Goal: Task Accomplishment & Management: Use online tool/utility

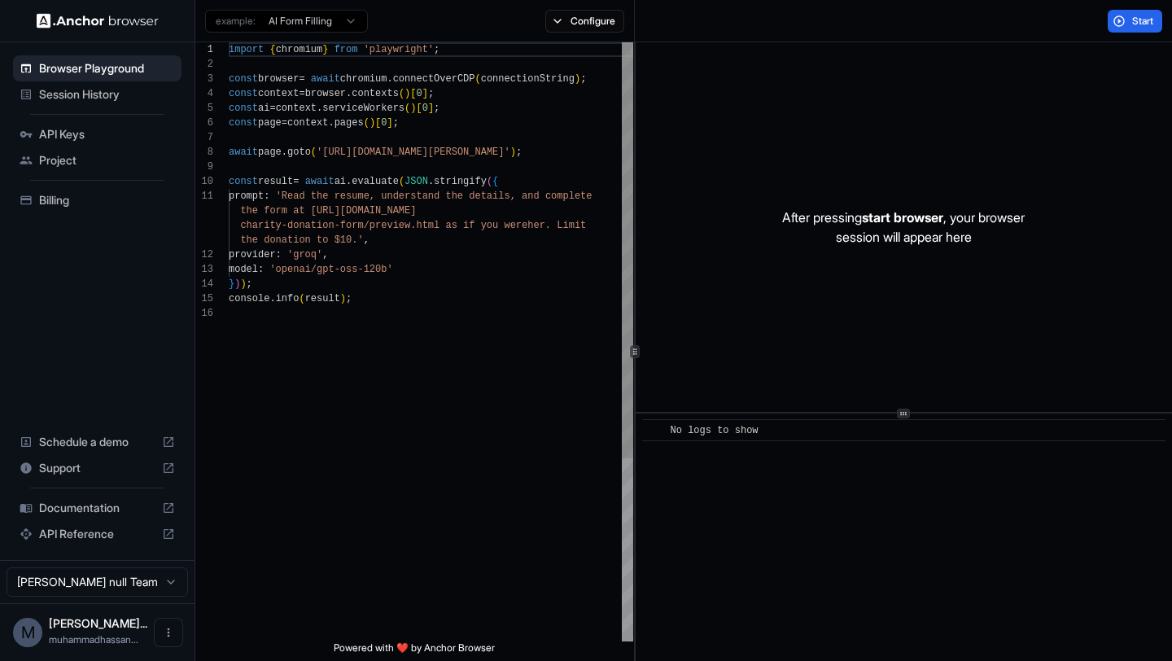
scroll to position [147, 0]
click at [108, 108] on ul "Browser Playground Session History API Keys Project Billing" at bounding box center [98, 134] width 182 height 171
click at [84, 132] on span "API Keys" at bounding box center [107, 134] width 136 height 16
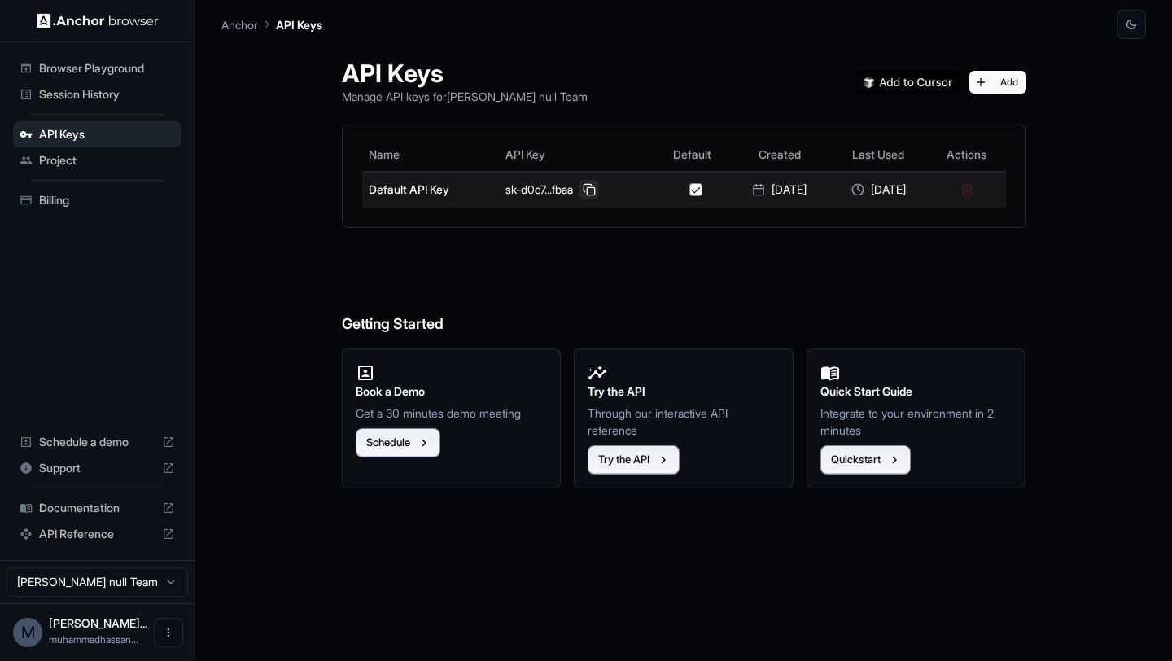
click at [580, 190] on button at bounding box center [590, 190] width 20 height 20
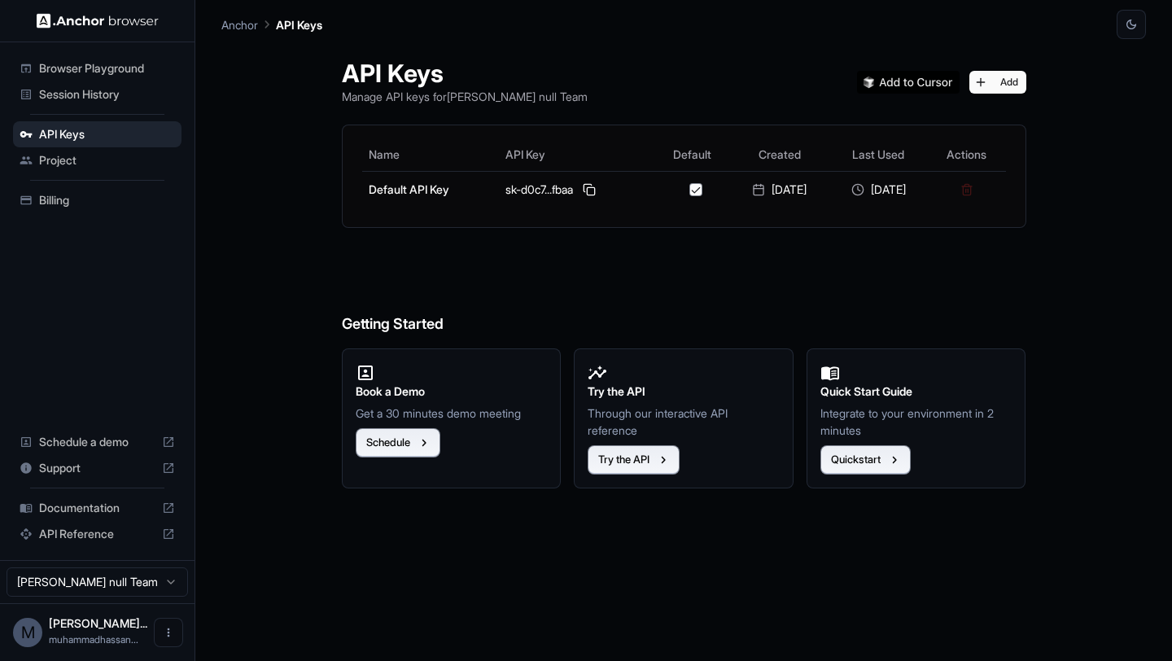
click at [85, 164] on span "Project" at bounding box center [107, 160] width 136 height 16
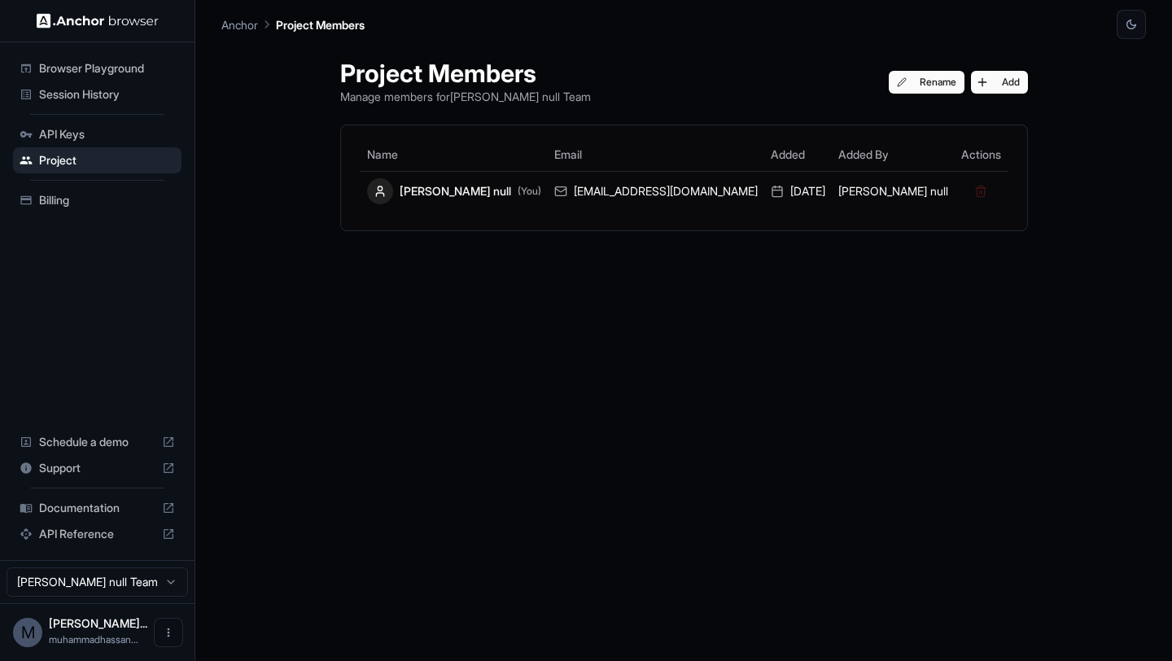
click at [73, 201] on span "Billing" at bounding box center [107, 200] width 136 height 16
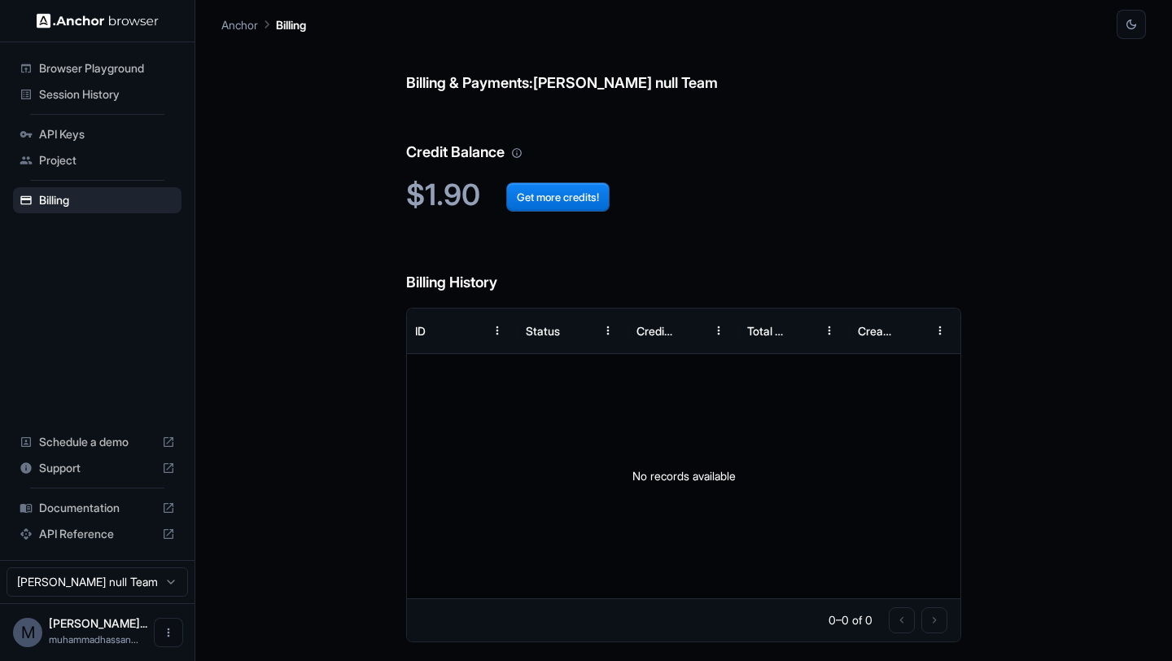
click at [143, 104] on div "Session History" at bounding box center [97, 94] width 169 height 26
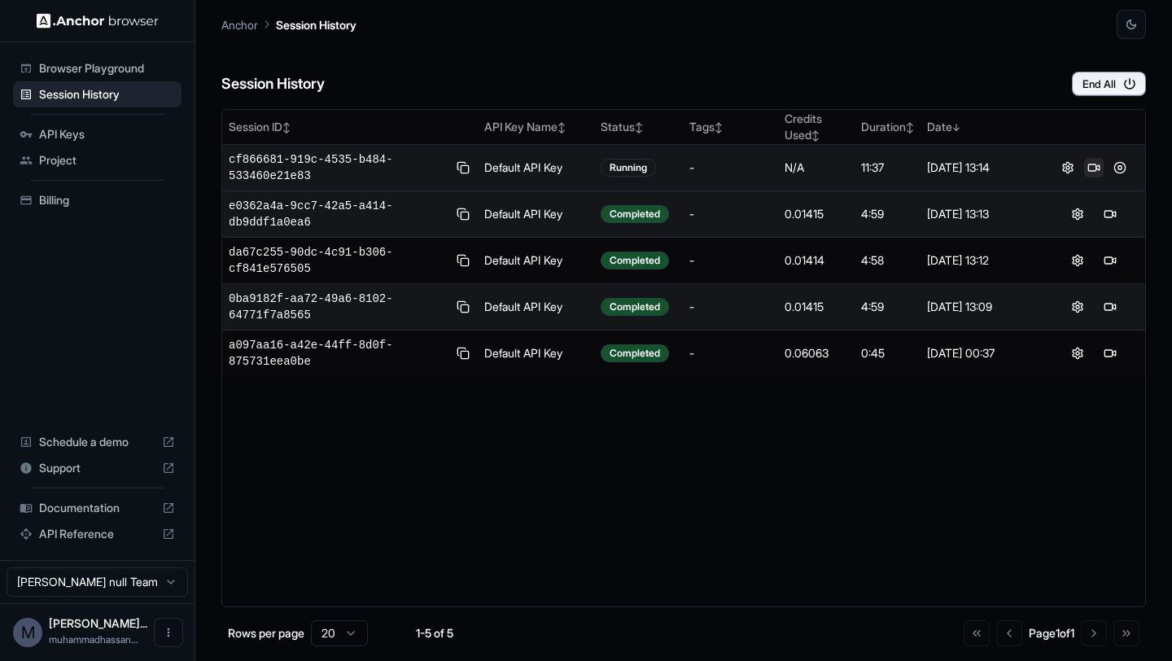
click at [1096, 163] on button at bounding box center [1094, 168] width 20 height 20
click at [1119, 165] on button at bounding box center [1120, 168] width 20 height 20
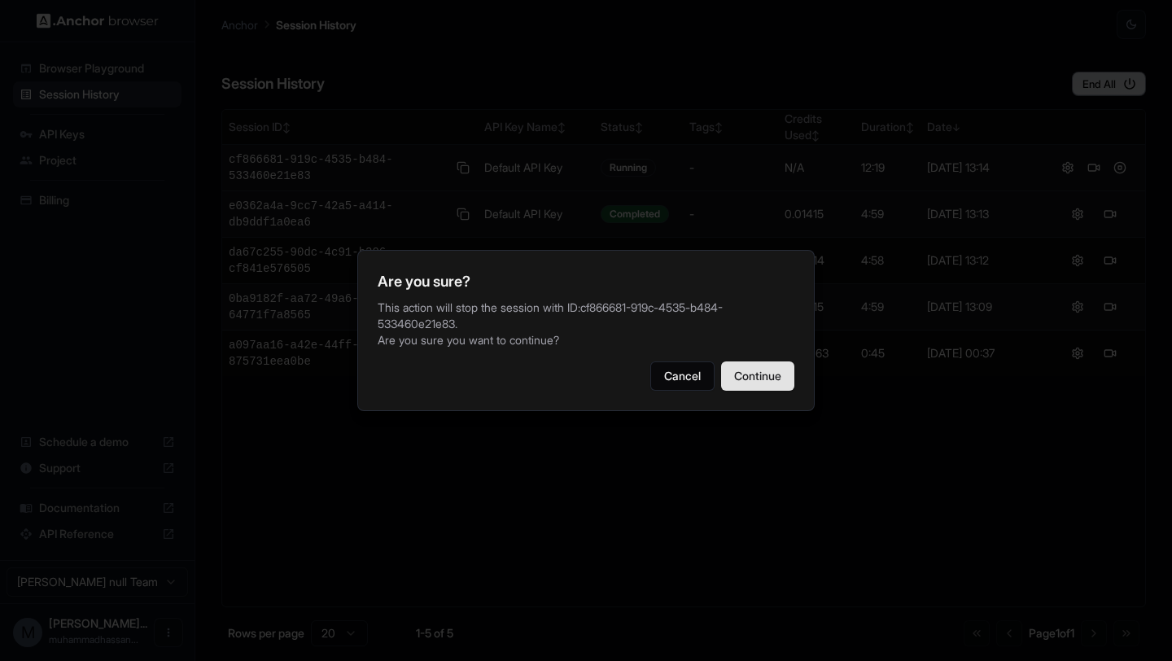
click at [779, 373] on button "Continue" at bounding box center [757, 375] width 73 height 29
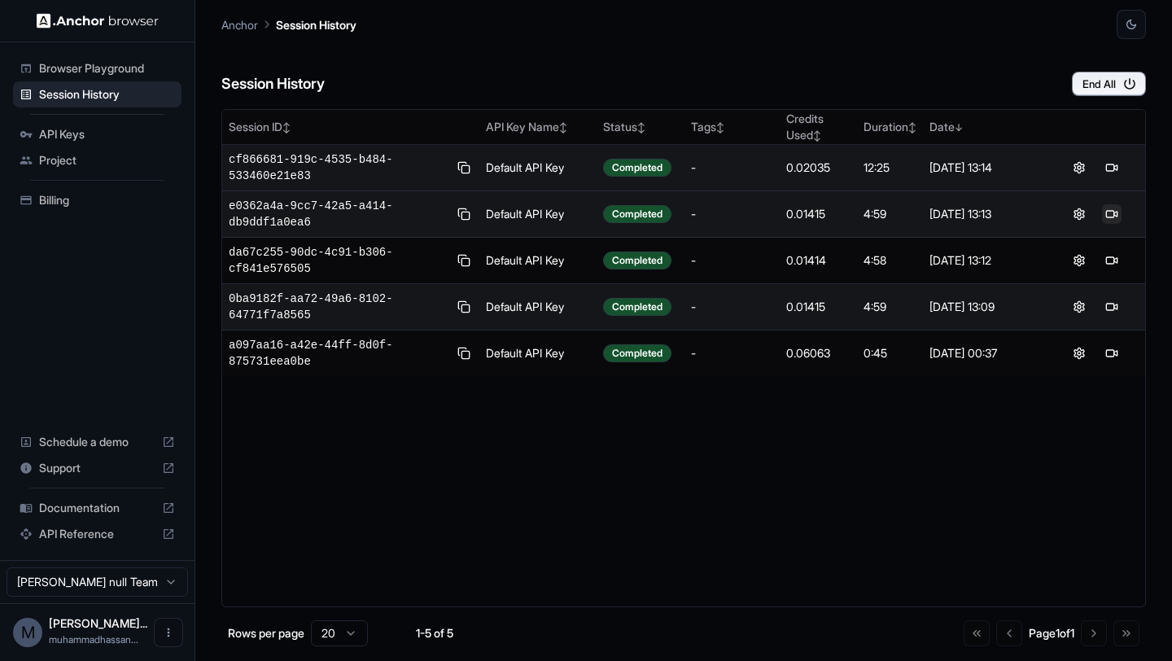
click at [1103, 212] on button at bounding box center [1112, 214] width 20 height 20
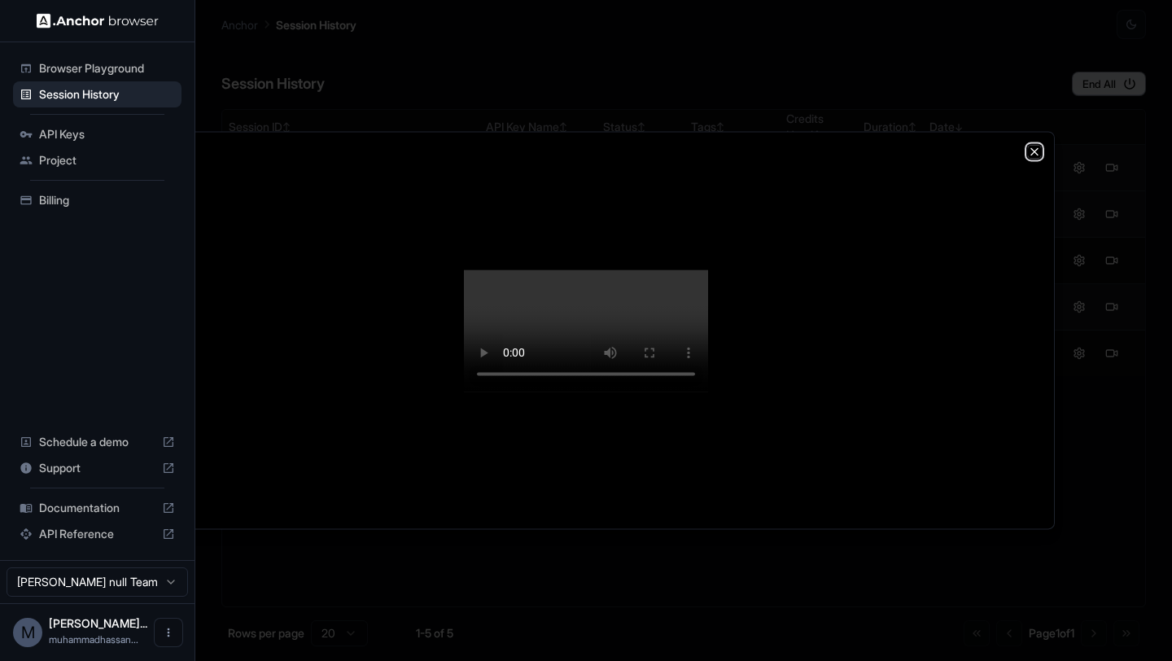
click at [1034, 145] on icon "button" at bounding box center [1034, 151] width 13 height 13
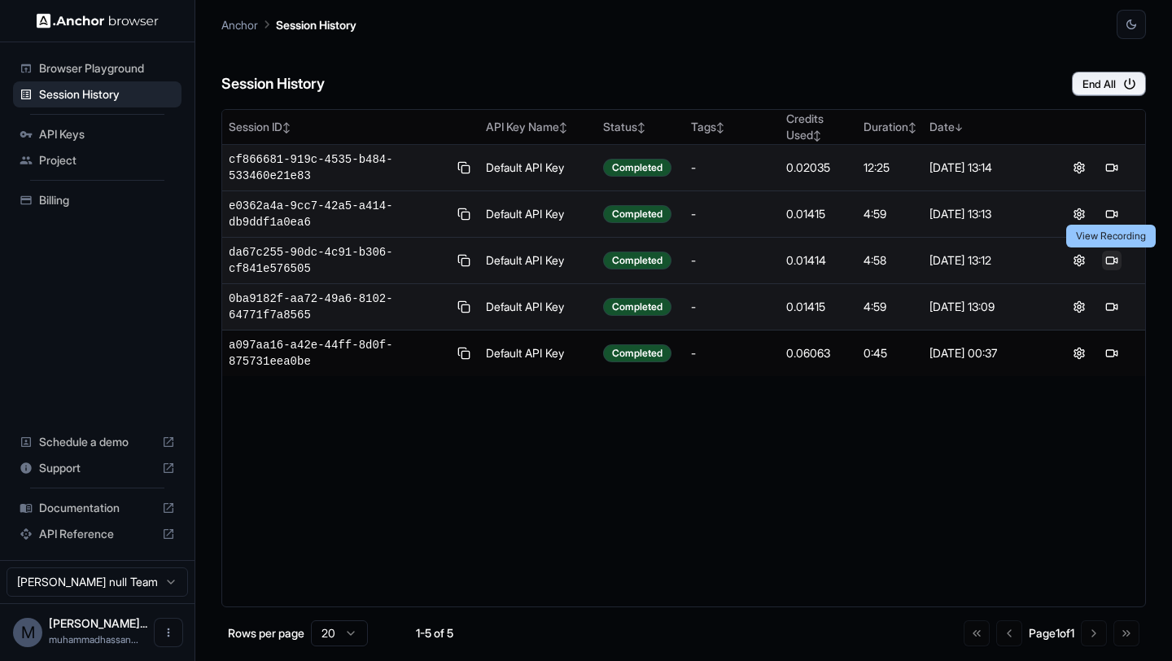
click at [1108, 253] on button at bounding box center [1112, 261] width 20 height 20
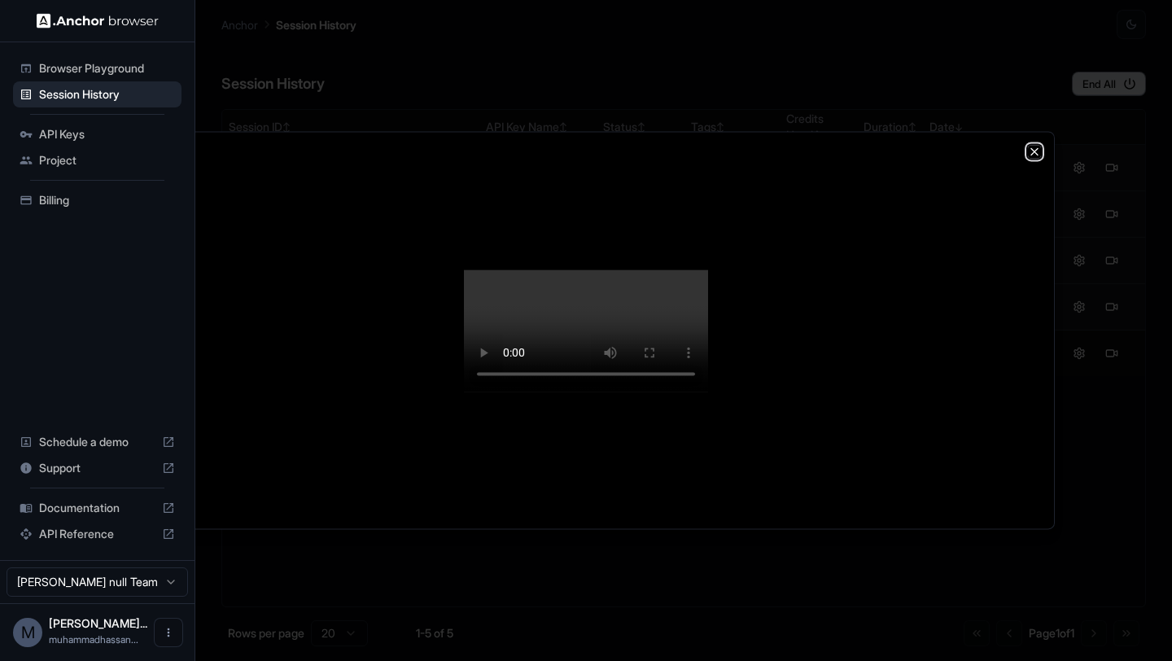
click at [1028, 145] on icon "button" at bounding box center [1034, 151] width 13 height 13
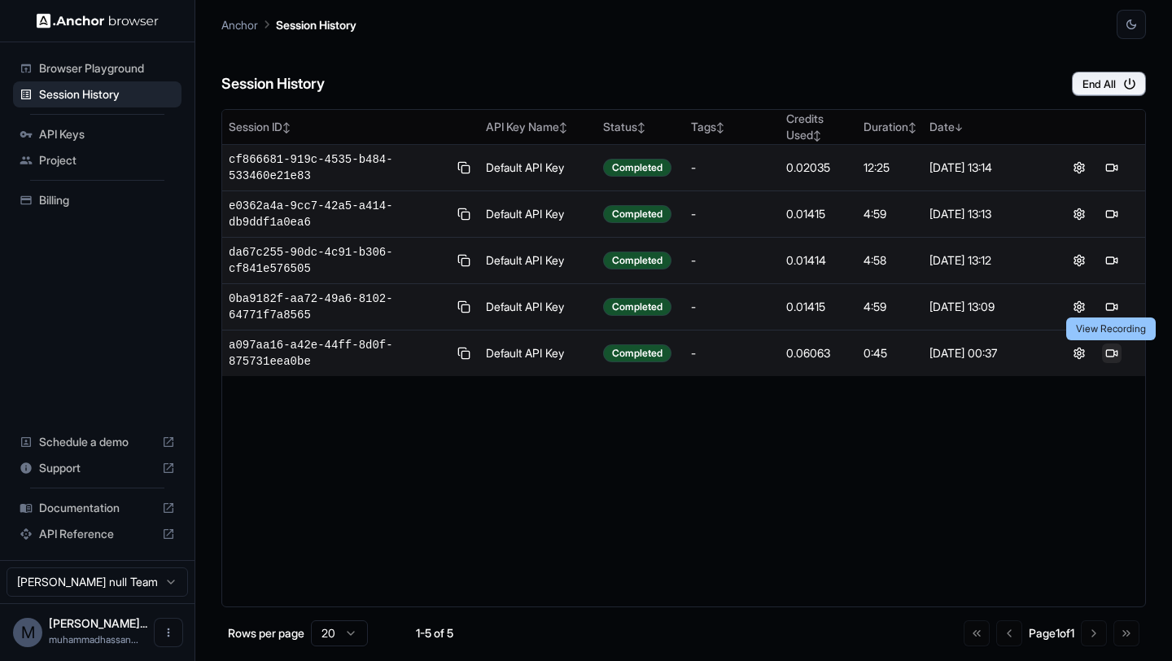
click at [1118, 349] on button at bounding box center [1112, 354] width 20 height 20
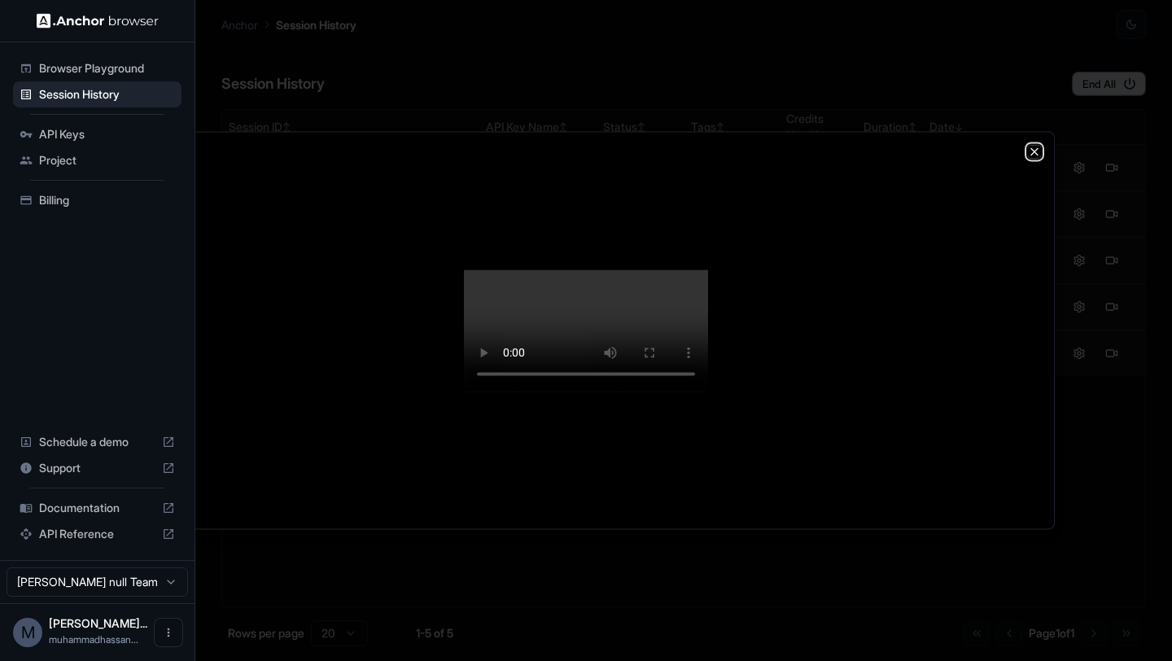
click at [1040, 145] on icon "button" at bounding box center [1034, 151] width 13 height 13
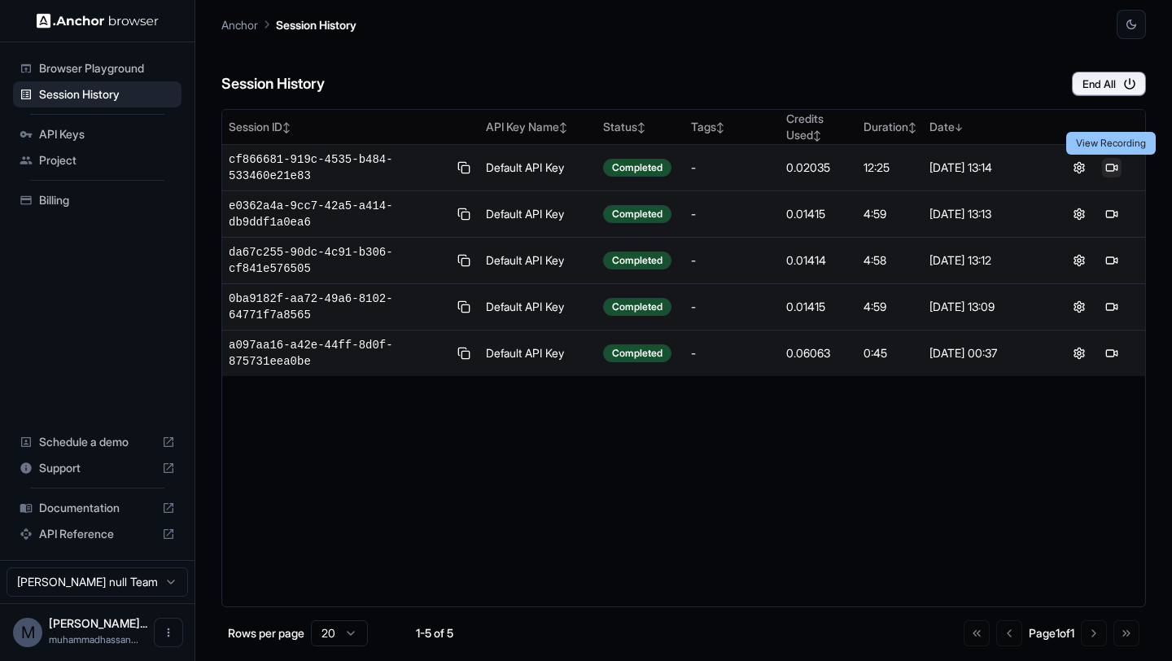
click at [1114, 177] on button at bounding box center [1112, 168] width 20 height 20
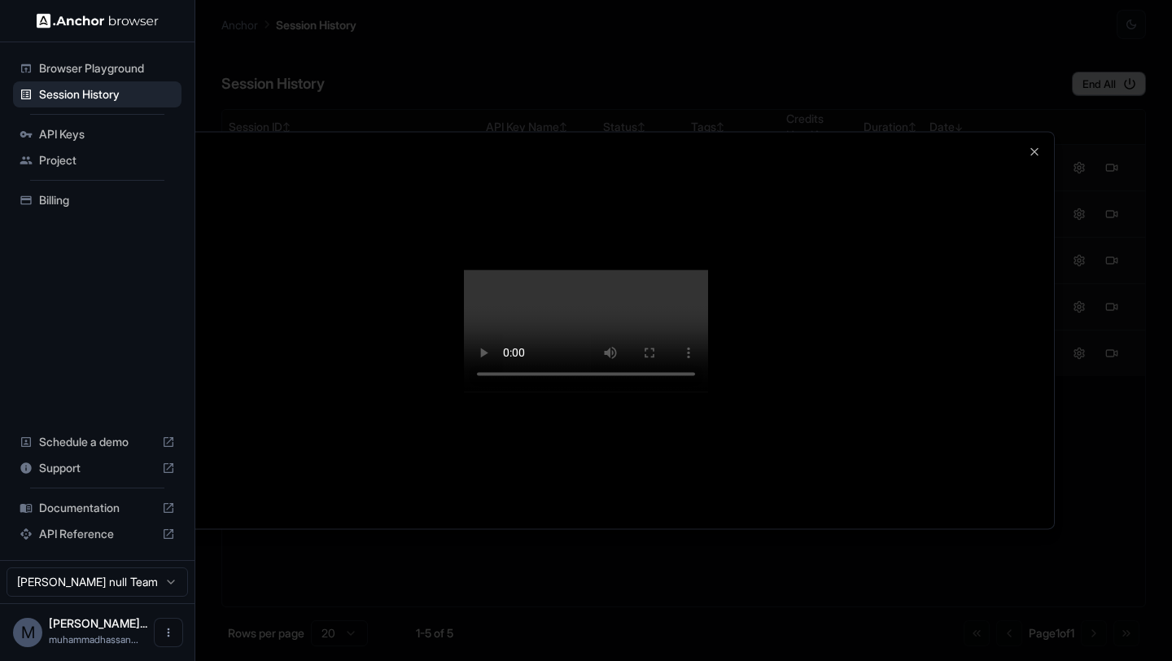
click at [1045, 362] on div at bounding box center [586, 330] width 936 height 396
click at [1042, 132] on div at bounding box center [586, 330] width 936 height 396
click at [1035, 148] on icon "button" at bounding box center [1034, 151] width 7 height 7
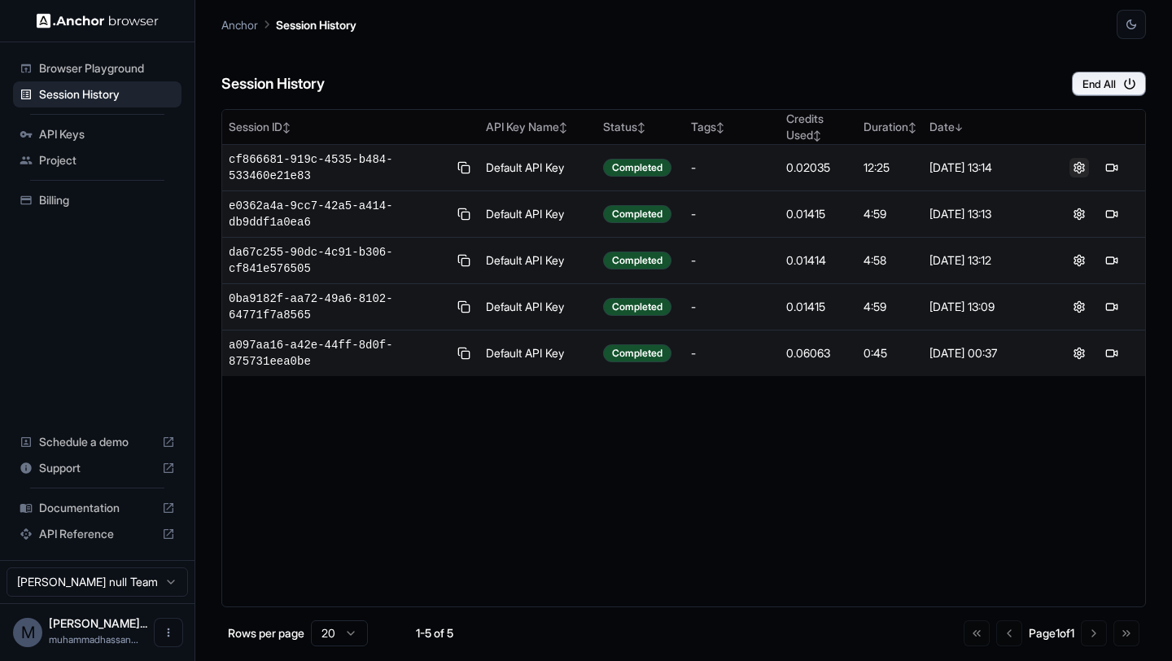
click at [1078, 167] on button at bounding box center [1080, 168] width 20 height 20
